Goal: Task Accomplishment & Management: Complete application form

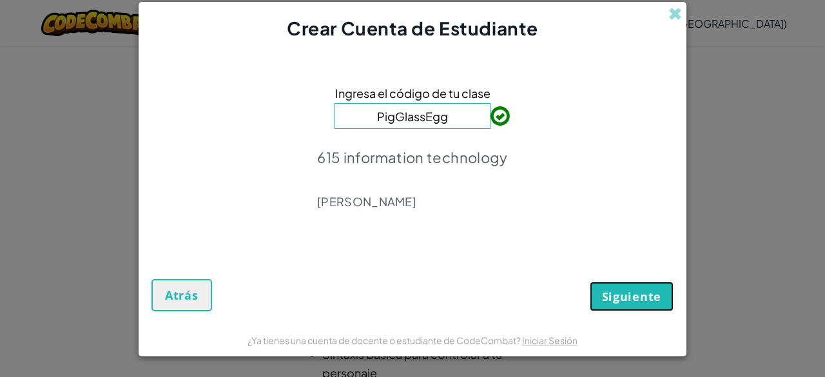
click at [628, 292] on span "Siguiente" at bounding box center [631, 296] width 59 height 15
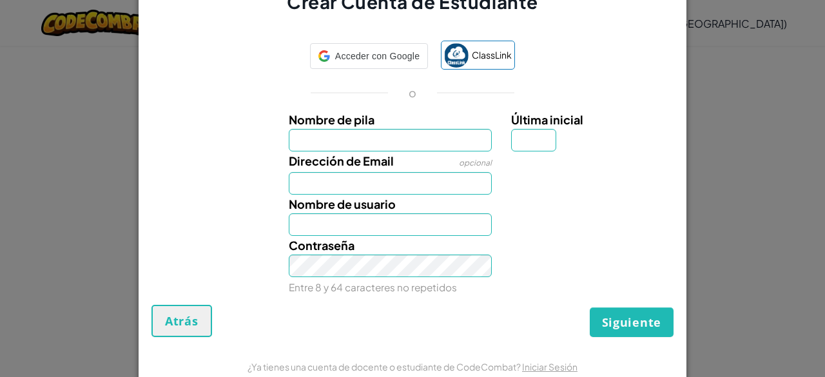
click at [348, 140] on input "Nombre de pila" at bounding box center [391, 140] width 204 height 23
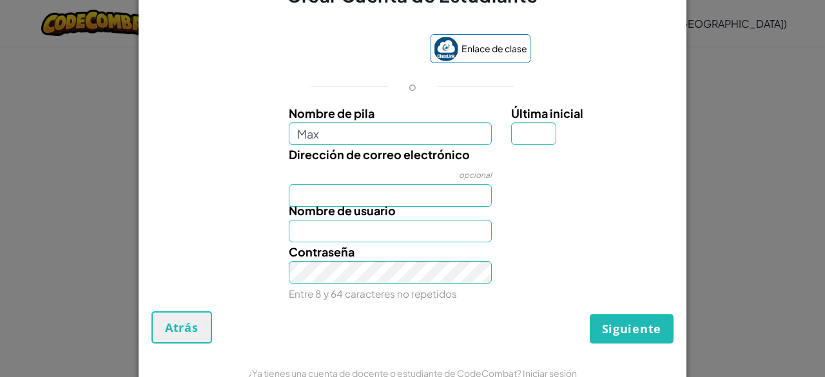
type input "[PERSON_NAME]"
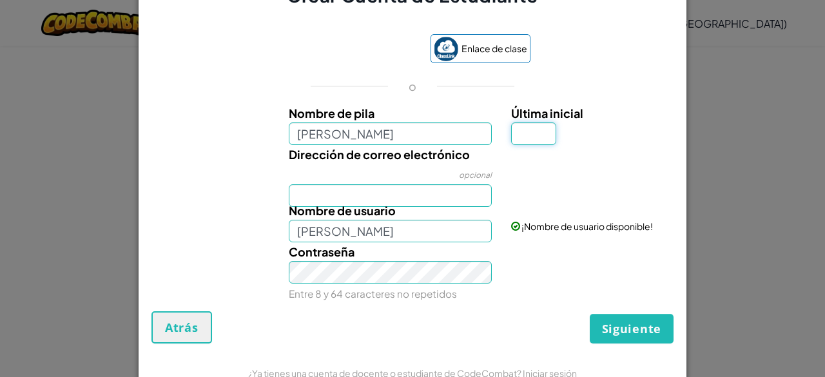
click at [520, 136] on input "Última inicial" at bounding box center [533, 134] width 45 height 23
type input "c"
type input "[PERSON_NAME]"
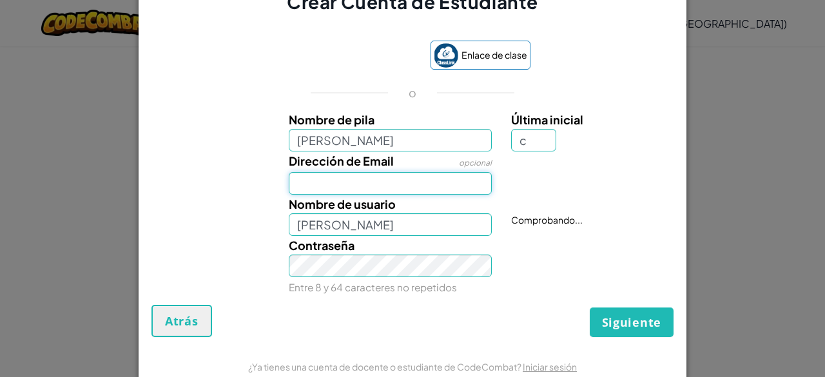
click at [439, 184] on input "Dirección de Email" at bounding box center [391, 183] width 204 height 23
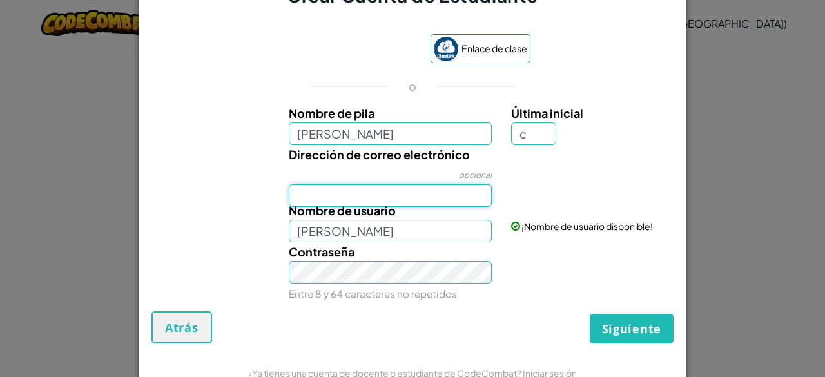
type input "[EMAIL_ADDRESS][DOMAIN_NAME]"
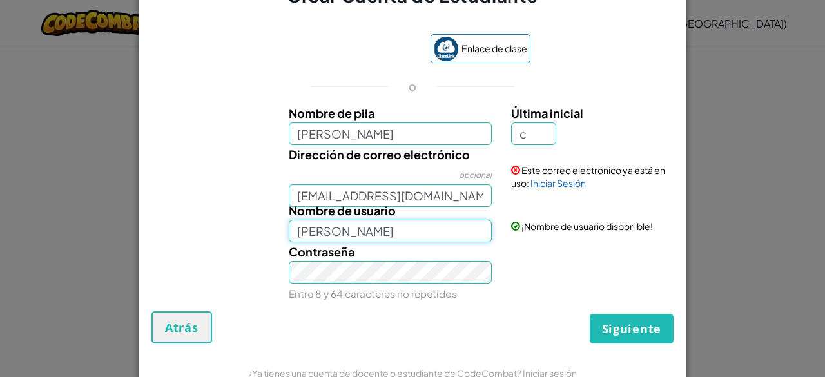
click at [394, 239] on input "[PERSON_NAME]" at bounding box center [391, 231] width 204 height 23
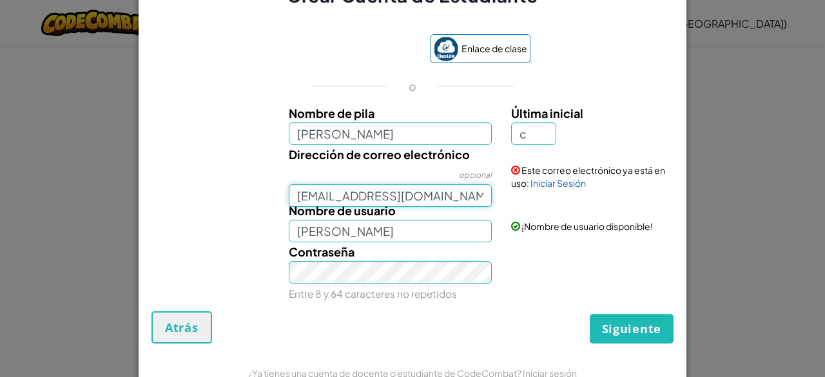
click at [447, 196] on input "[EMAIL_ADDRESS][DOMAIN_NAME]" at bounding box center [391, 195] width 204 height 23
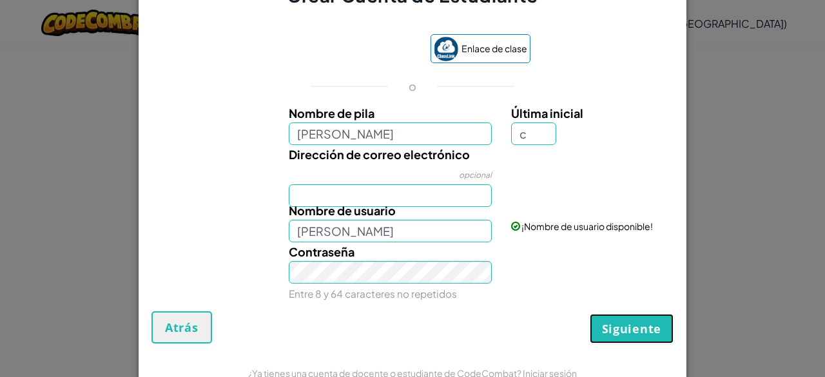
click at [633, 326] on font "Siguiente" at bounding box center [631, 328] width 59 height 15
click at [594, 324] on button "Siguiente" at bounding box center [632, 329] width 84 height 30
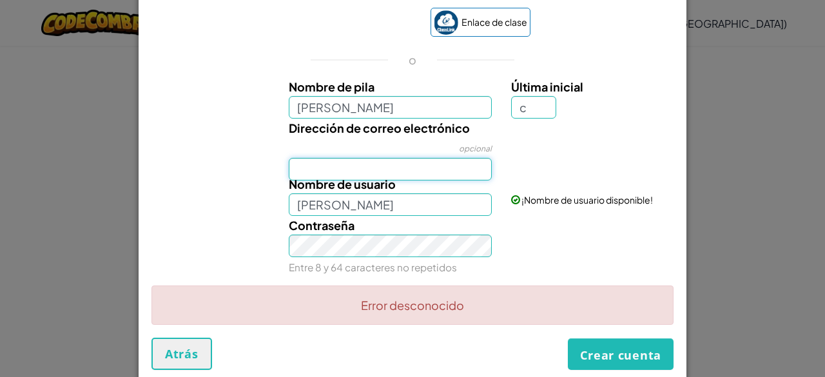
click at [424, 166] on input "Dirección de correo electrónico" at bounding box center [391, 169] width 204 height 23
type input "[EMAIL_ADDRESS][DOMAIN_NAME]"
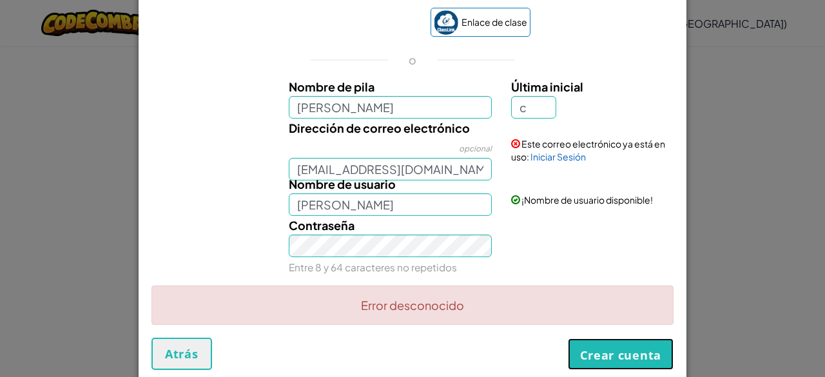
click at [610, 353] on font "Crear cuenta" at bounding box center [620, 355] width 81 height 15
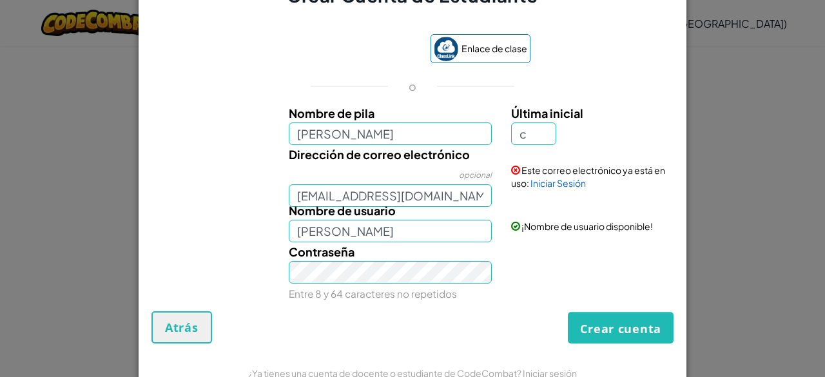
click at [610, 353] on form "Enlace de clase o Nombre de pila [PERSON_NAME] Última inicial c Dirección de co…" at bounding box center [413, 182] width 548 height 348
click at [614, 330] on font "Crear cuenta" at bounding box center [620, 328] width 81 height 15
click at [477, 48] on font "Enlace de clase" at bounding box center [495, 49] width 66 height 12
click at [601, 333] on font "Crear cuenta" at bounding box center [620, 328] width 81 height 15
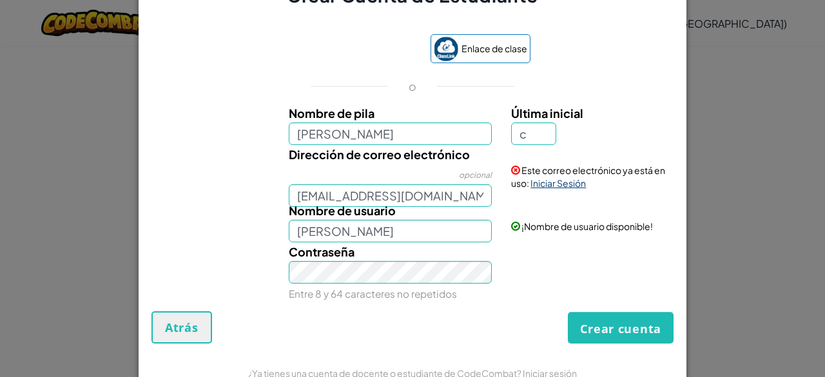
click at [543, 180] on font "Iniciar Sesión" at bounding box center [558, 183] width 55 height 12
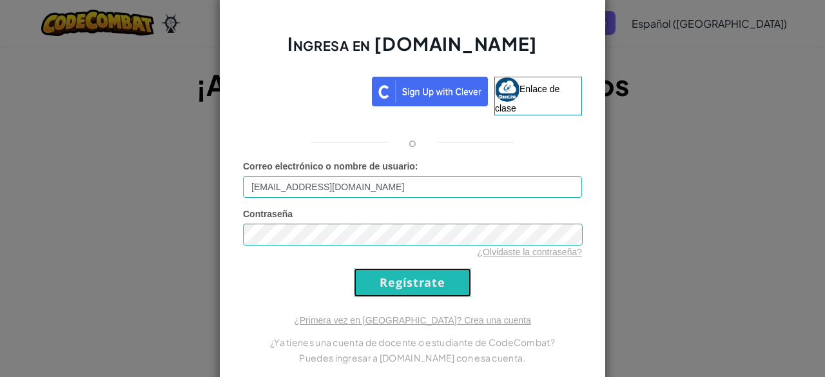
click at [405, 284] on input "Regístrate" at bounding box center [412, 282] width 117 height 29
